Goal: Task Accomplishment & Management: Manage account settings

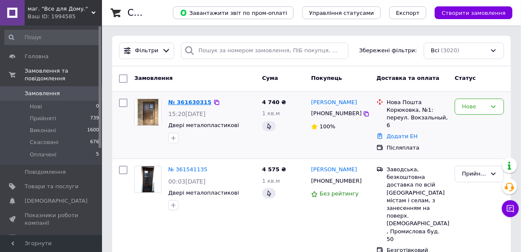
click at [178, 102] on link "№ 361630315" at bounding box center [189, 102] width 43 height 6
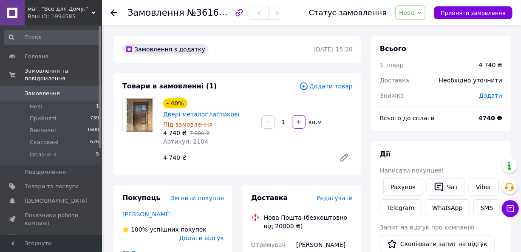
click at [335, 195] on span "Редагувати" at bounding box center [335, 198] width 36 height 7
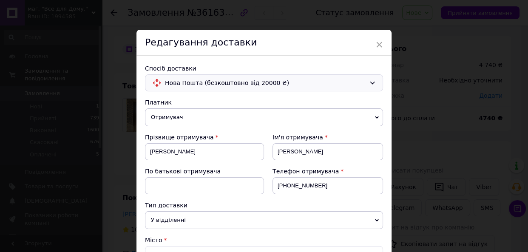
click at [372, 82] on icon at bounding box center [372, 83] width 7 height 7
click at [364, 100] on span "Самовивіз" at bounding box center [270, 101] width 211 height 9
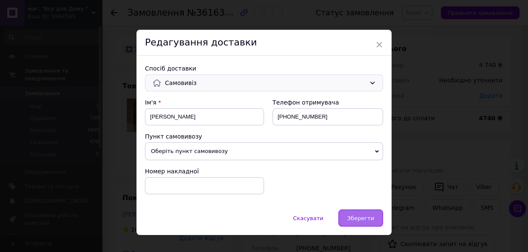
click at [358, 224] on div "Зберегти" at bounding box center [360, 218] width 45 height 17
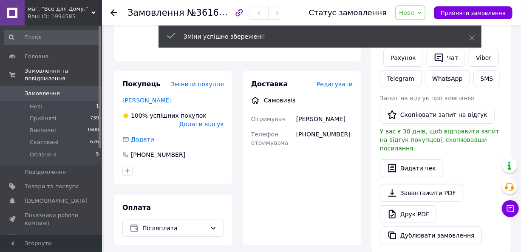
scroll to position [116, 0]
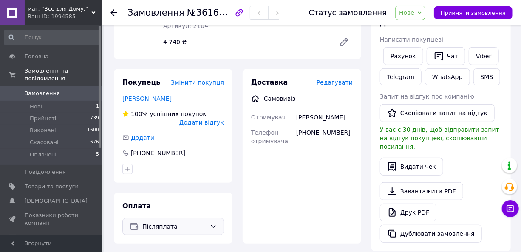
click at [216, 223] on icon at bounding box center [213, 226] width 7 height 7
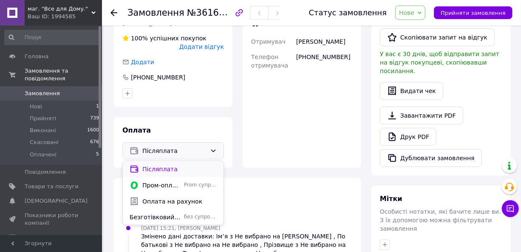
scroll to position [193, 0]
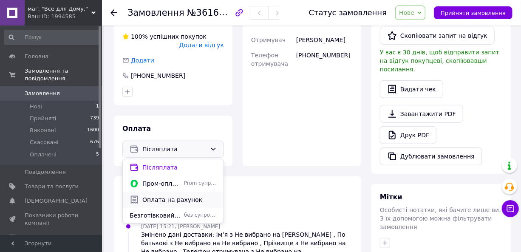
click at [191, 196] on span "Оплата на рахунок" at bounding box center [179, 200] width 74 height 9
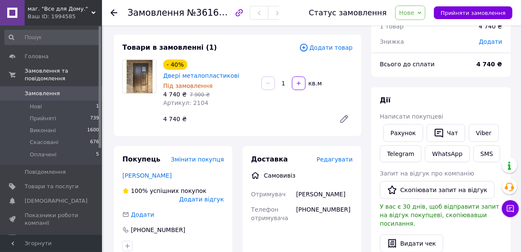
scroll to position [38, 0]
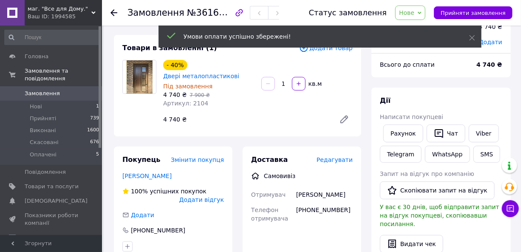
click at [422, 13] on icon at bounding box center [420, 13] width 4 height 4
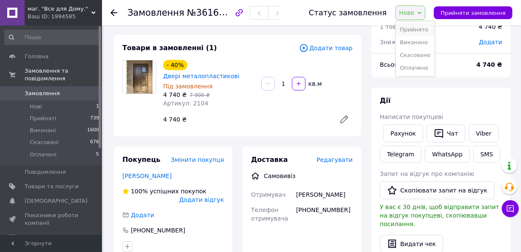
click at [424, 30] on li "Прийнято" at bounding box center [415, 29] width 39 height 13
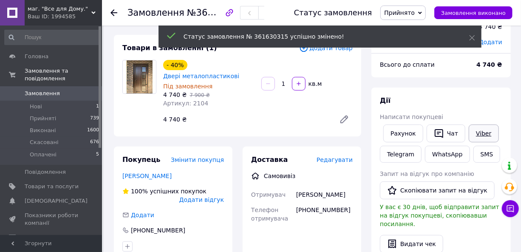
click at [483, 137] on link "Viber" at bounding box center [484, 134] width 30 height 18
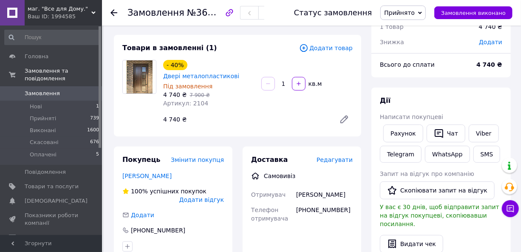
click at [43, 90] on span "Замовлення" at bounding box center [42, 94] width 35 height 8
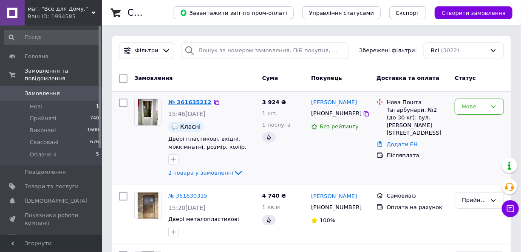
click at [182, 104] on link "№ 361635212" at bounding box center [189, 102] width 43 height 6
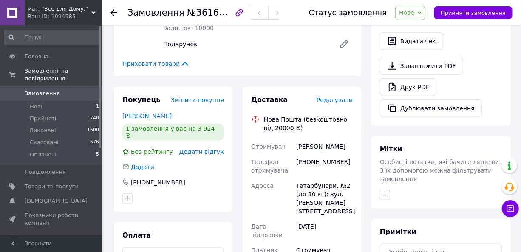
scroll to position [270, 0]
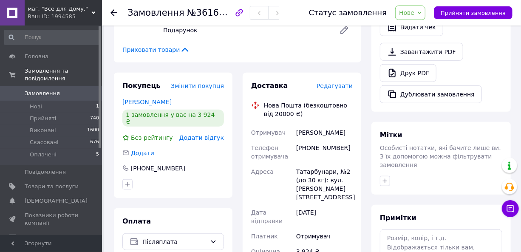
click at [335, 82] on span "Редагувати" at bounding box center [335, 85] width 36 height 7
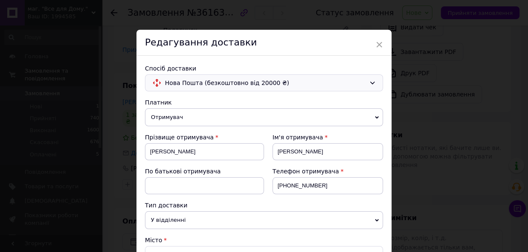
click at [369, 81] on icon at bounding box center [372, 83] width 7 height 7
click at [332, 100] on span "Самовивіз" at bounding box center [270, 101] width 211 height 9
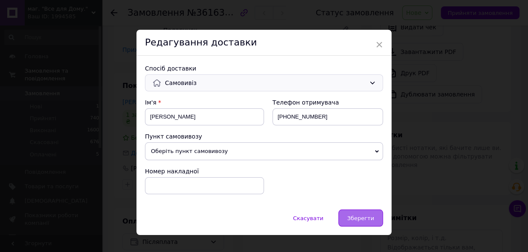
click at [358, 217] on span "Зберегти" at bounding box center [360, 218] width 27 height 6
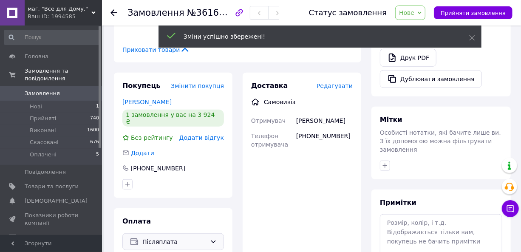
click at [216, 239] on icon at bounding box center [213, 242] width 7 height 7
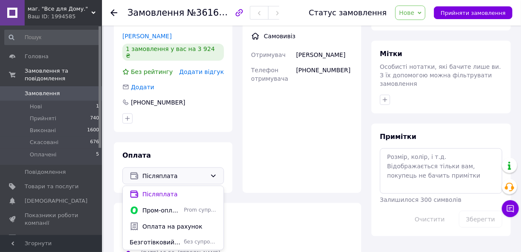
scroll to position [348, 0]
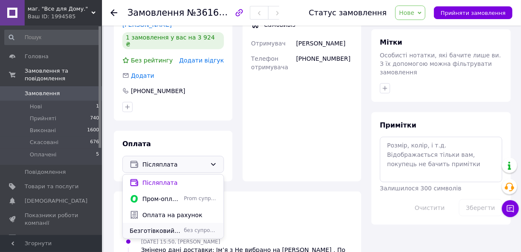
click at [154, 227] on span "Безготівковий розрахунок через "ПриватБанк"." at bounding box center [155, 231] width 51 height 9
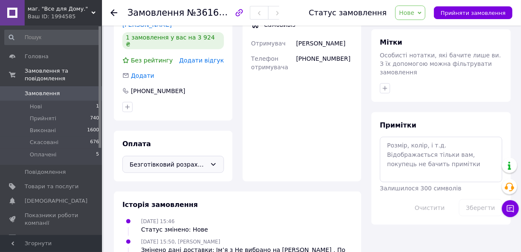
click at [426, 16] on span "Нове" at bounding box center [410, 13] width 30 height 14
click at [423, 30] on li "Прийнято" at bounding box center [415, 29] width 39 height 13
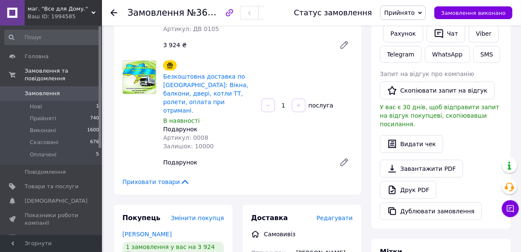
scroll to position [77, 0]
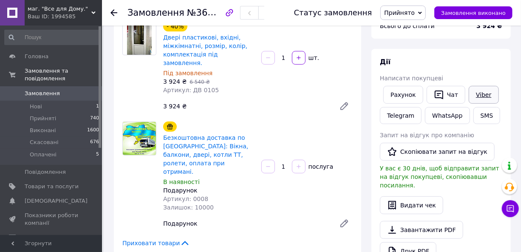
click at [479, 96] on link "Viber" at bounding box center [484, 95] width 30 height 18
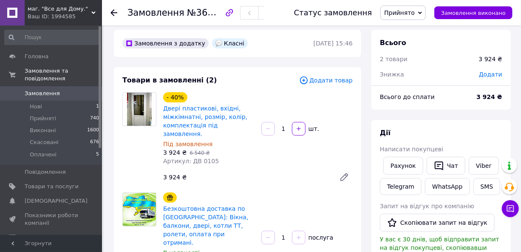
scroll to position [0, 0]
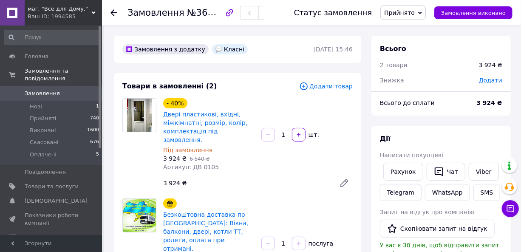
click at [45, 90] on span "Замовлення" at bounding box center [42, 94] width 35 height 8
